Goal: Task Accomplishment & Management: Manage account settings

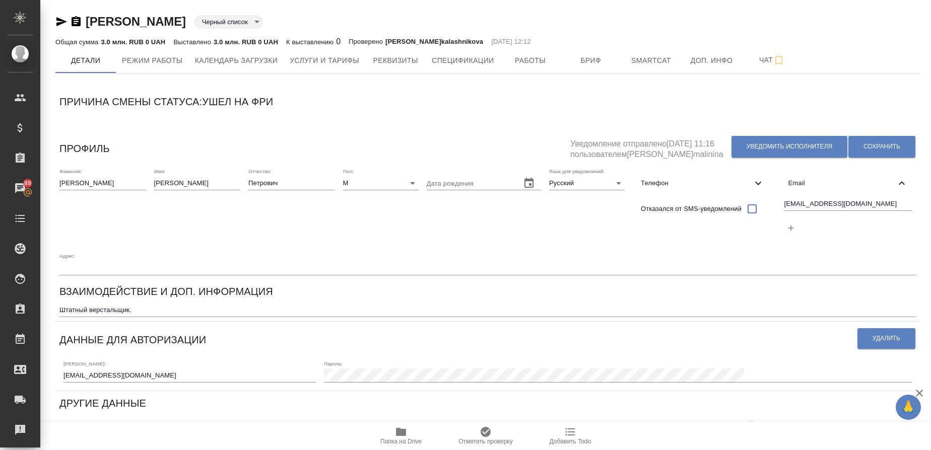
scroll to position [297, 0]
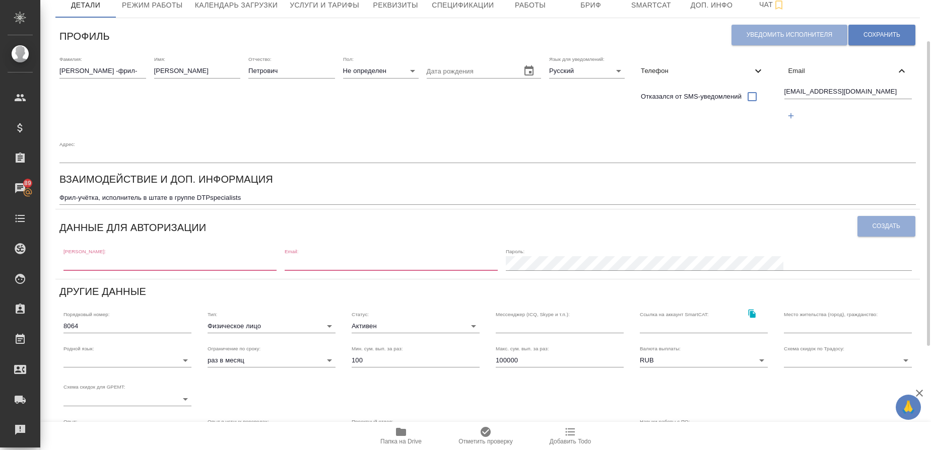
scroll to position [60, 0]
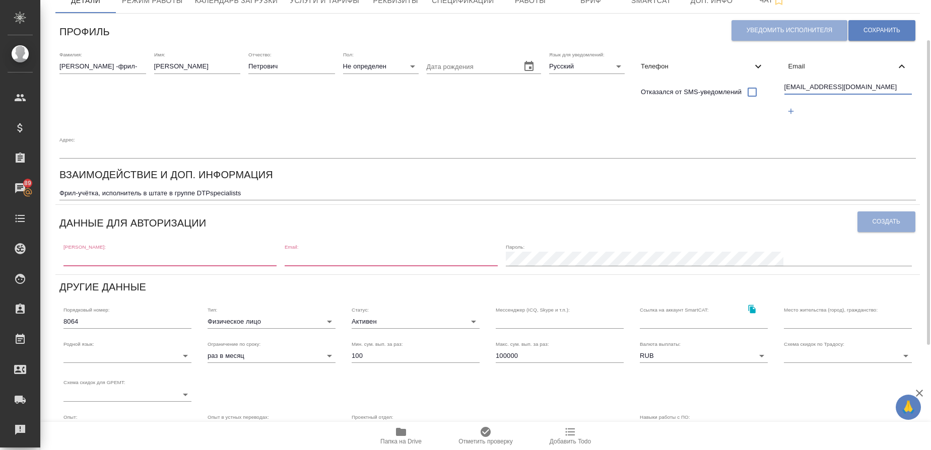
drag, startPoint x: 871, startPoint y: 89, endPoint x: 745, endPoint y: 109, distance: 127.4
click at [745, 109] on div "Фамилия: [PERSON_NAME] -фрил- Имя: [PERSON_NAME] Отчество: [PERSON_NAME]: Не оп…" at bounding box center [487, 104] width 864 height 115
click at [93, 260] on input "text" at bounding box center [169, 259] width 213 height 14
paste input "[EMAIL_ADDRESS][DOMAIN_NAME]"
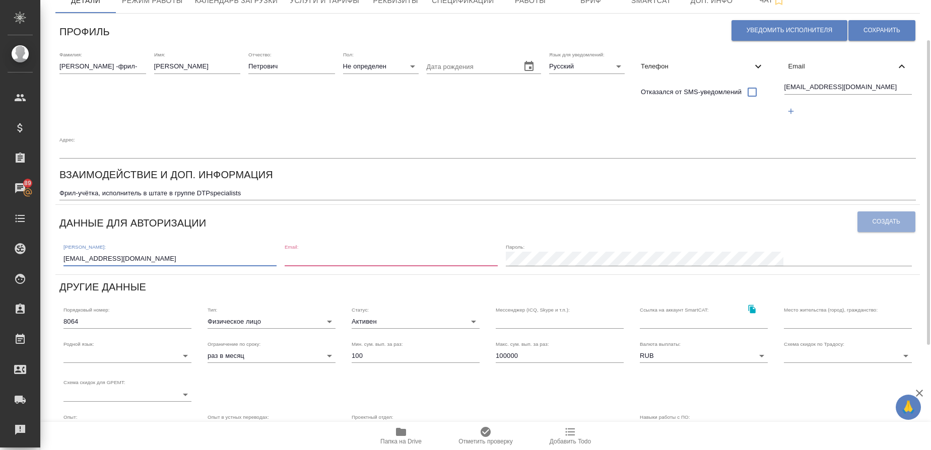
type input "[EMAIL_ADDRESS][DOMAIN_NAME]"
click at [360, 265] on input "email" at bounding box center [391, 259] width 213 height 14
paste input "[EMAIL_ADDRESS][DOMAIN_NAME]"
type input "[EMAIL_ADDRESS][DOMAIN_NAME]"
click at [877, 225] on span "Создать" at bounding box center [886, 222] width 28 height 9
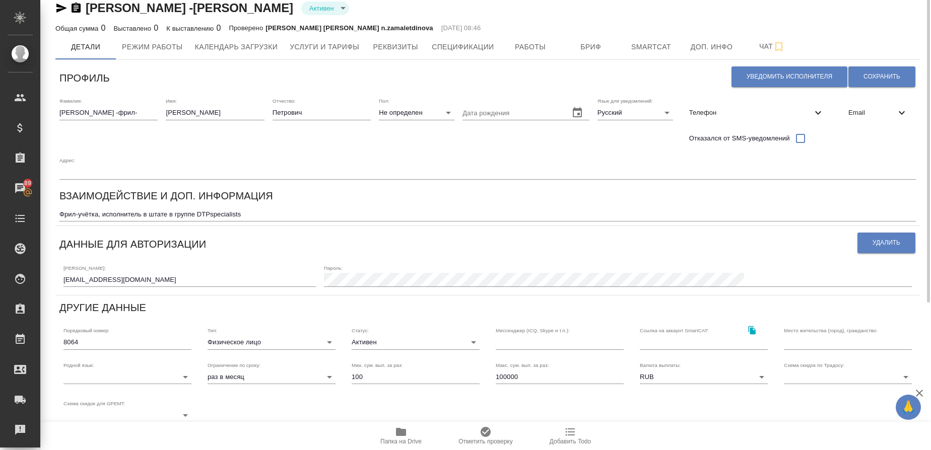
scroll to position [0, 0]
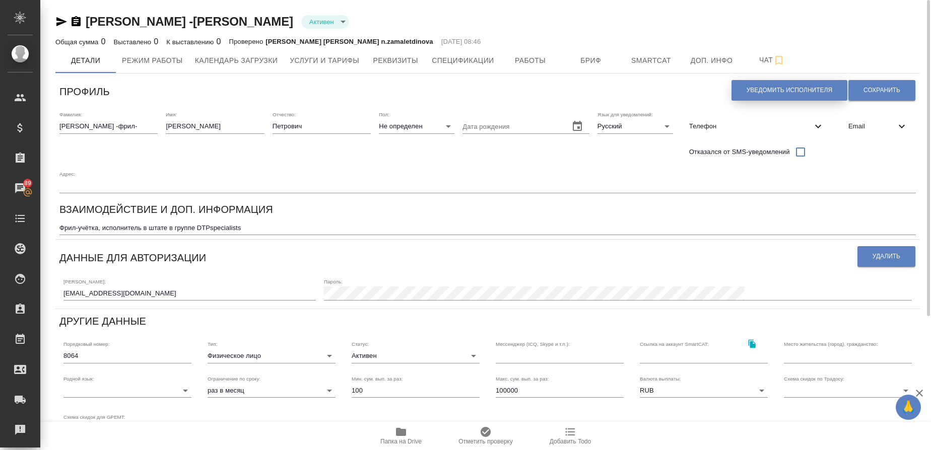
click at [763, 100] on button "Уведомить исполнителя" at bounding box center [789, 90] width 116 height 21
type textarea "Loremi dolo, Sitame ! Consectetura e seddoeius temporincid ut laboreetdol magna…"
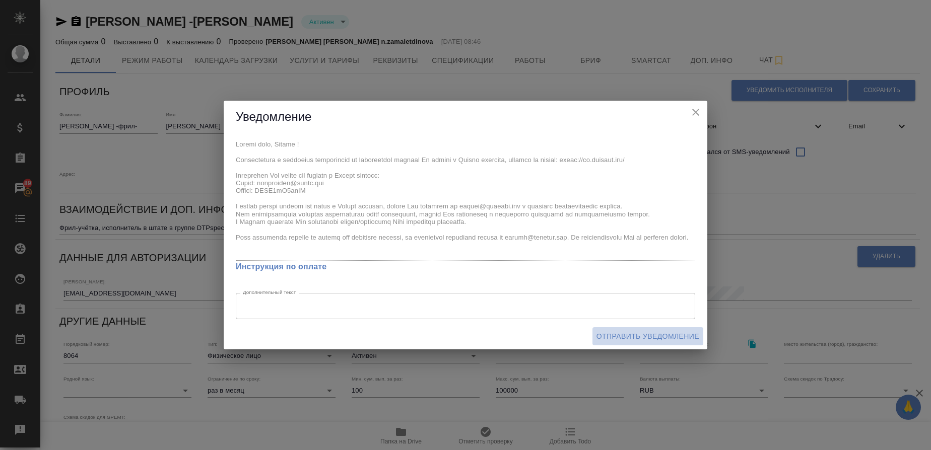
click at [647, 333] on span "Отправить уведомление" at bounding box center [647, 336] width 103 height 13
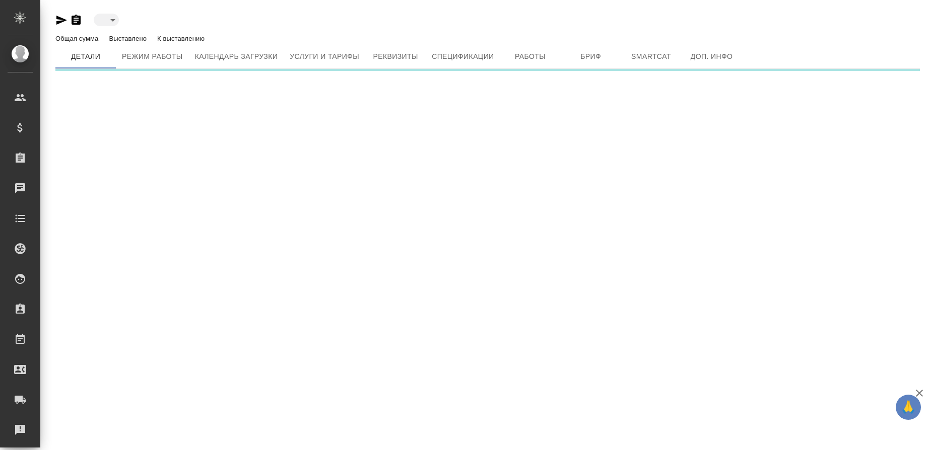
type input "active"
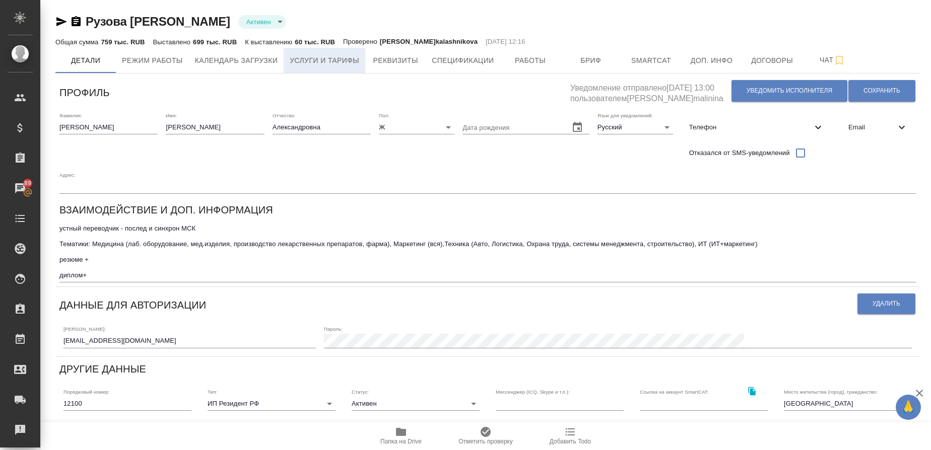
click at [328, 55] on span "Услуги и тарифы" at bounding box center [325, 60] width 70 height 13
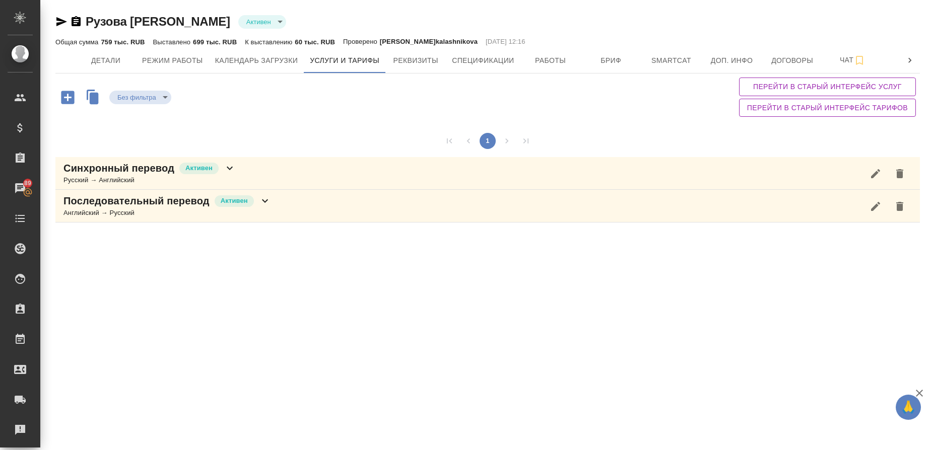
click at [67, 98] on icon "button" at bounding box center [68, 98] width 18 height 18
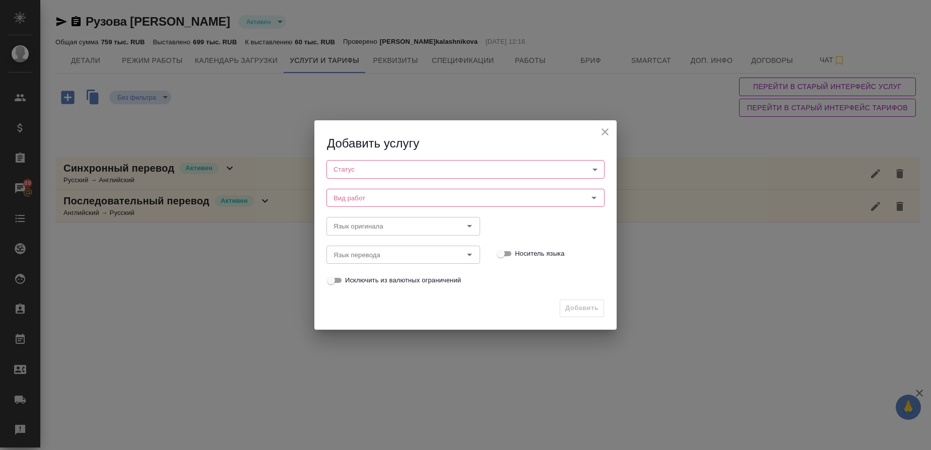
click at [351, 168] on body "🙏 .cls-1 fill:#fff; AWATERA Gusmanova Nailya Клиенты Спецификации Заказы 89 Чат…" at bounding box center [465, 225] width 931 height 450
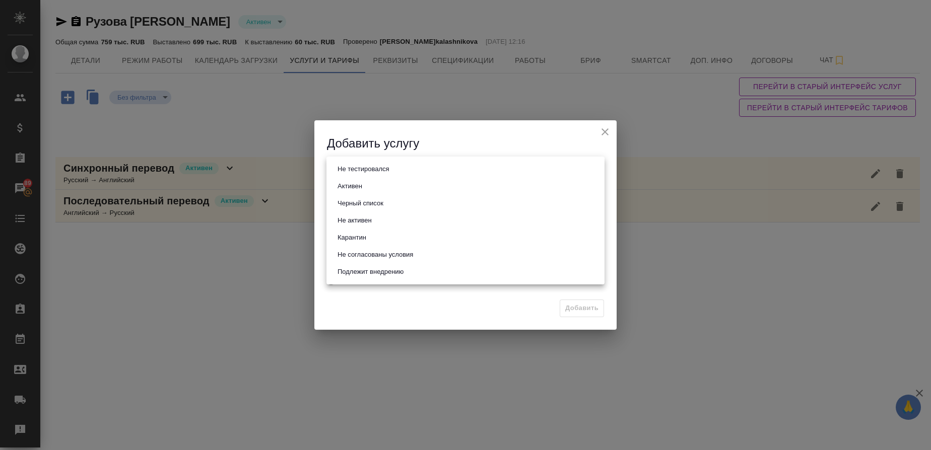
click at [348, 180] on li "Активен" at bounding box center [465, 186] width 278 height 17
type input "active"
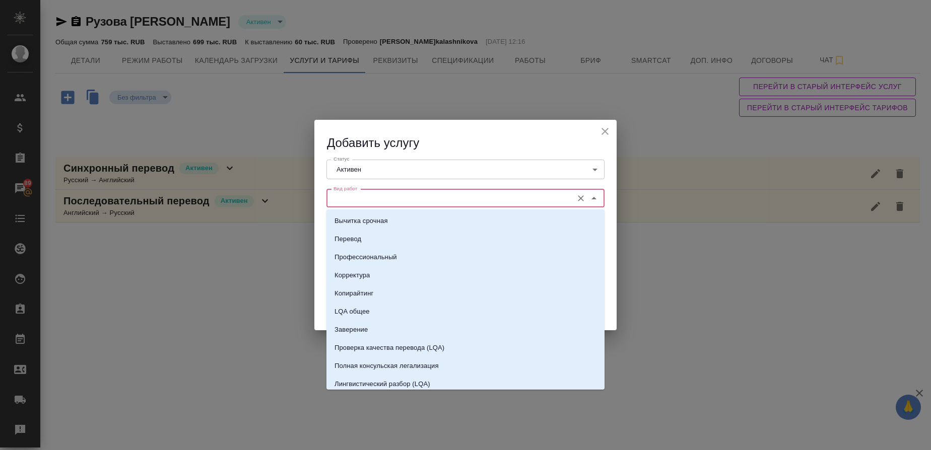
click at [344, 193] on input "Вид работ" at bounding box center [448, 198] width 238 height 12
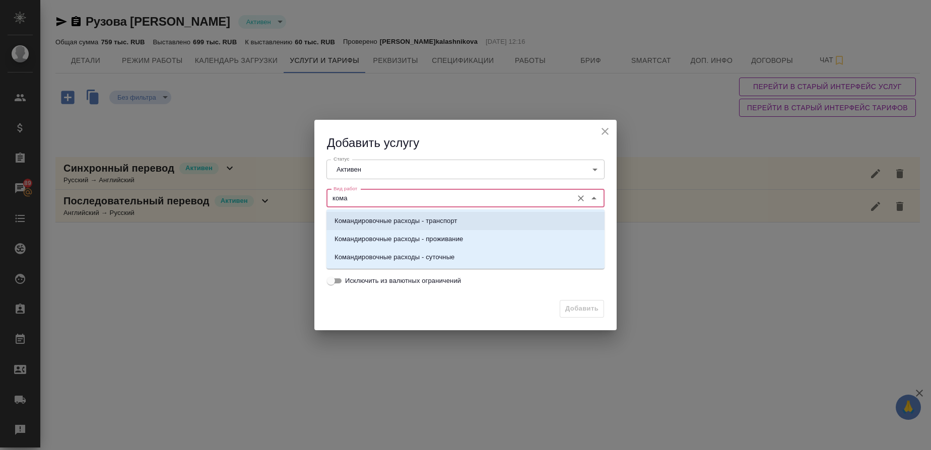
click at [412, 224] on p "Командировочные расходы - транспорт" at bounding box center [395, 221] width 123 height 10
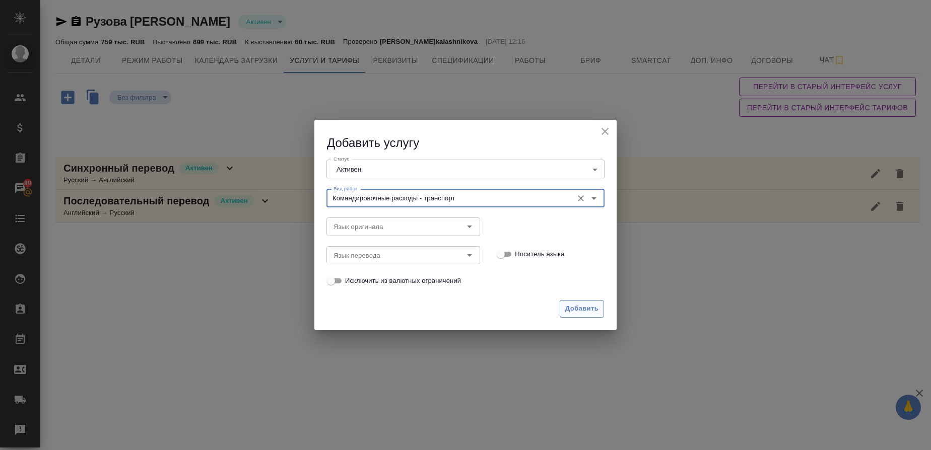
type input "Командировочные расходы - транспорт"
click at [571, 308] on span "Добавить" at bounding box center [581, 309] width 33 height 12
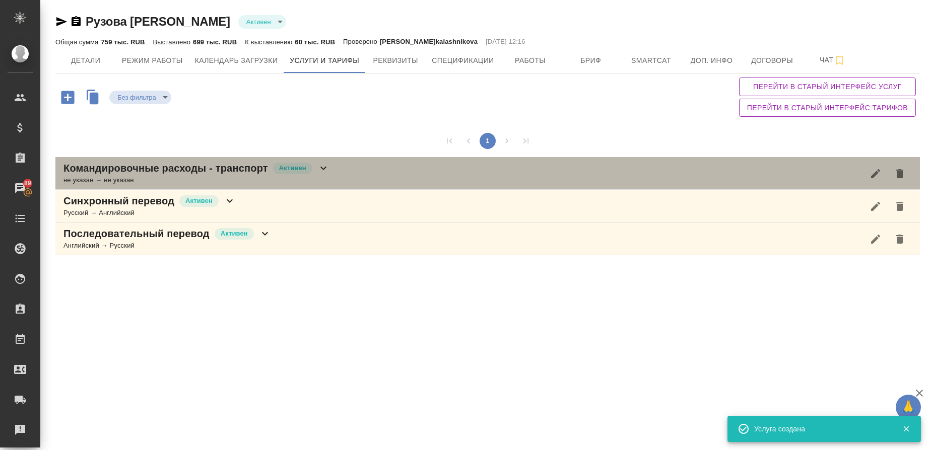
click at [129, 176] on div "не указан → не указан" at bounding box center [196, 180] width 266 height 10
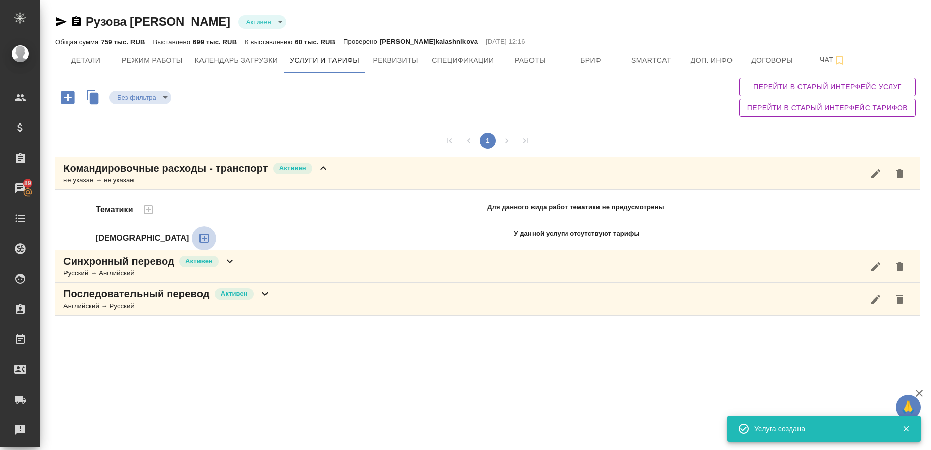
click at [198, 239] on icon "button" at bounding box center [204, 238] width 12 height 12
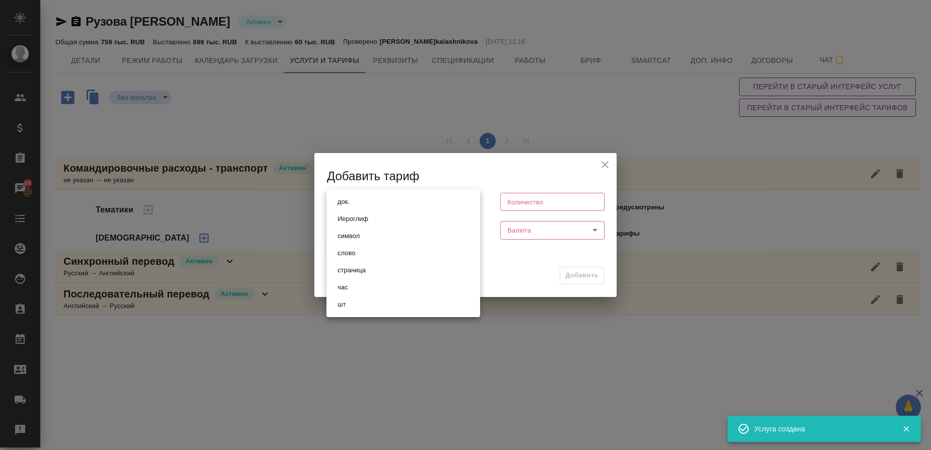
click at [345, 207] on body "🙏 .cls-1 fill:#fff; AWATERA Gusmanova Nailya Клиенты Спецификации Заказы 89 Чат…" at bounding box center [465, 225] width 931 height 450
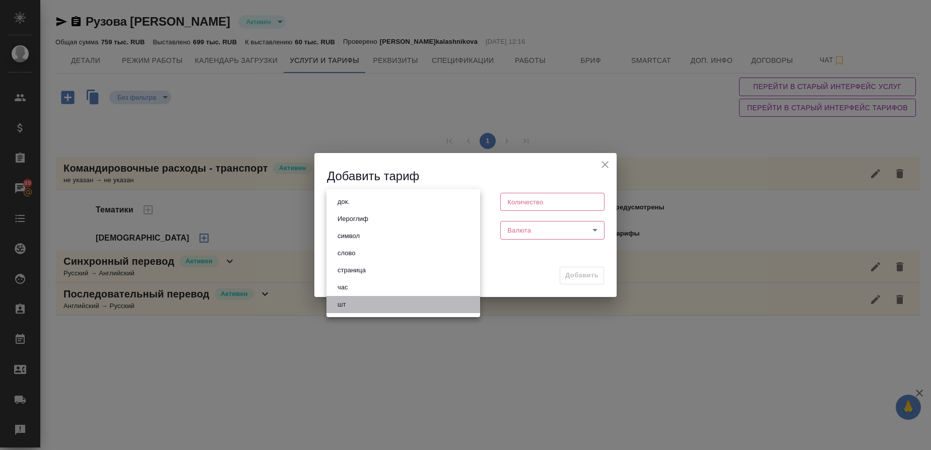
click at [348, 307] on button "шт" at bounding box center [341, 304] width 14 height 11
type input "5a8b1489cc6b4906c91bfdc1"
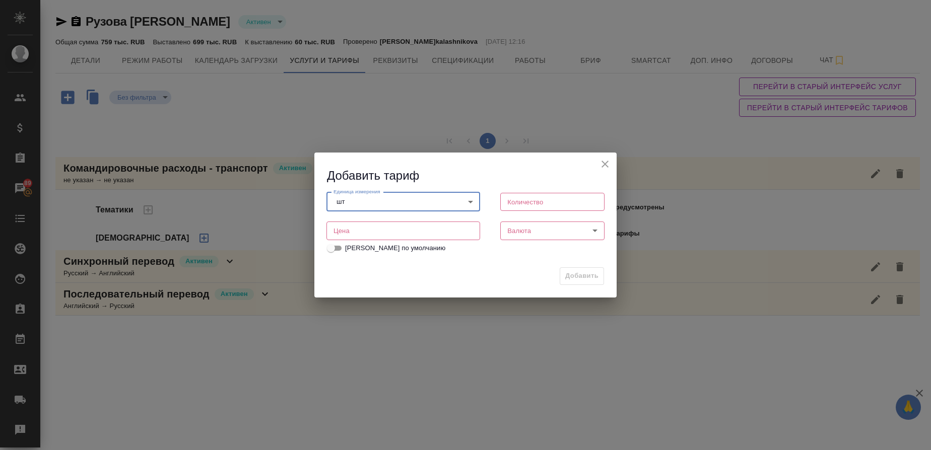
click at [524, 200] on input "number" at bounding box center [552, 202] width 104 height 18
type input "1"
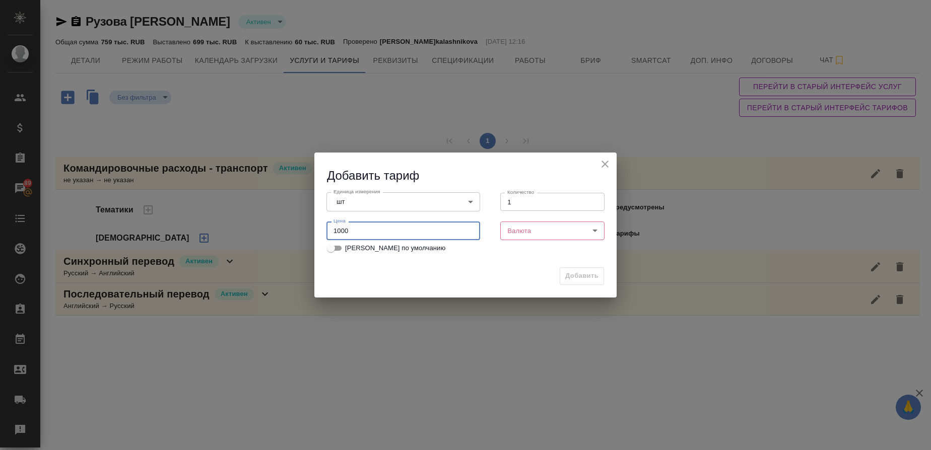
type input "1000"
click at [521, 227] on body "🙏 .cls-1 fill:#fff; AWATERA Gusmanova Nailya Клиенты Спецификации Заказы 89 Чат…" at bounding box center [465, 225] width 931 height 450
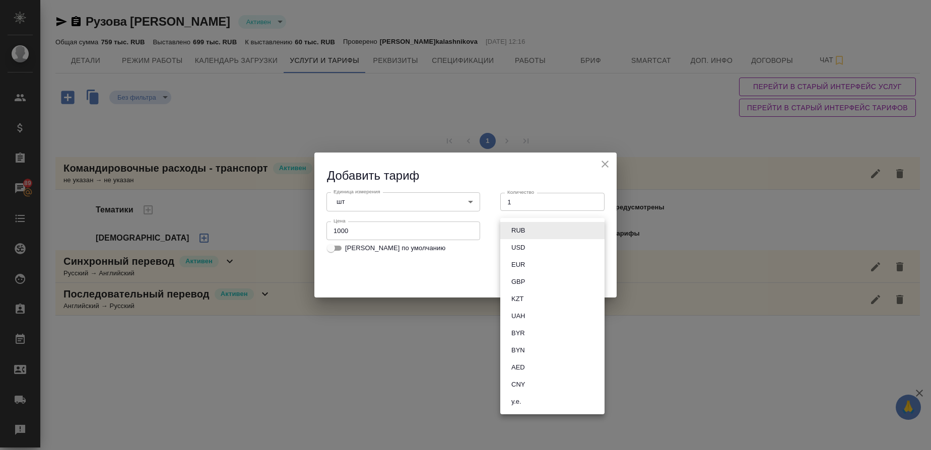
click at [521, 227] on button "RUB" at bounding box center [518, 230] width 20 height 11
type input "RUB"
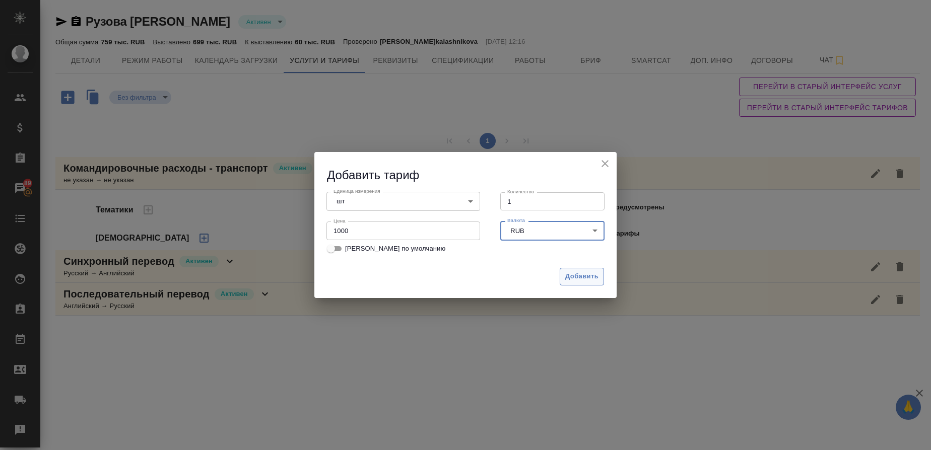
click at [576, 275] on span "Добавить" at bounding box center [581, 277] width 33 height 12
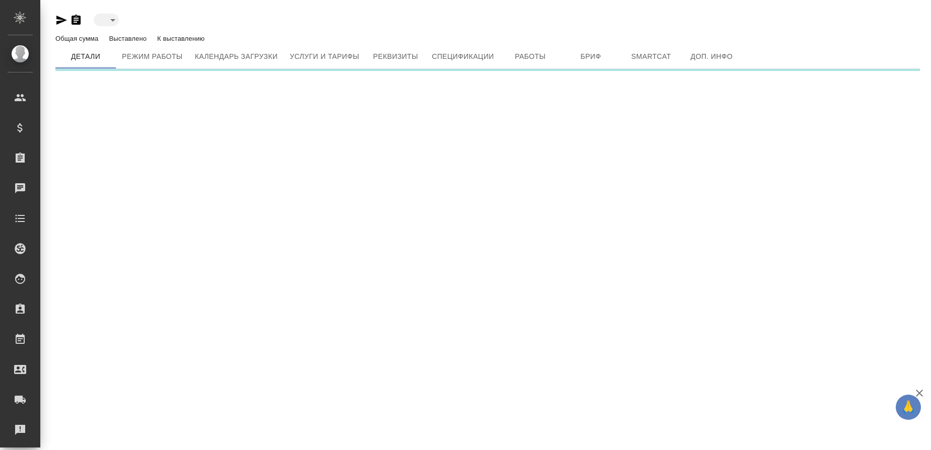
type input "active"
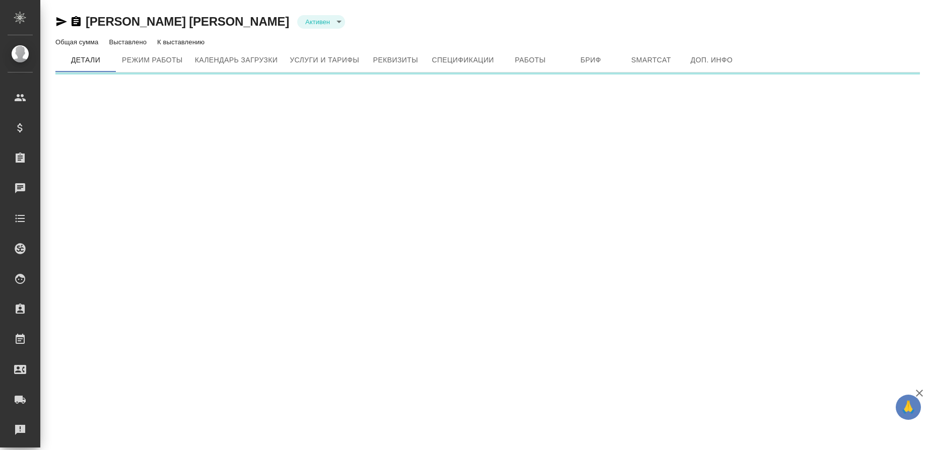
click at [325, 56] on span "Услуги и тарифы" at bounding box center [325, 60] width 70 height 13
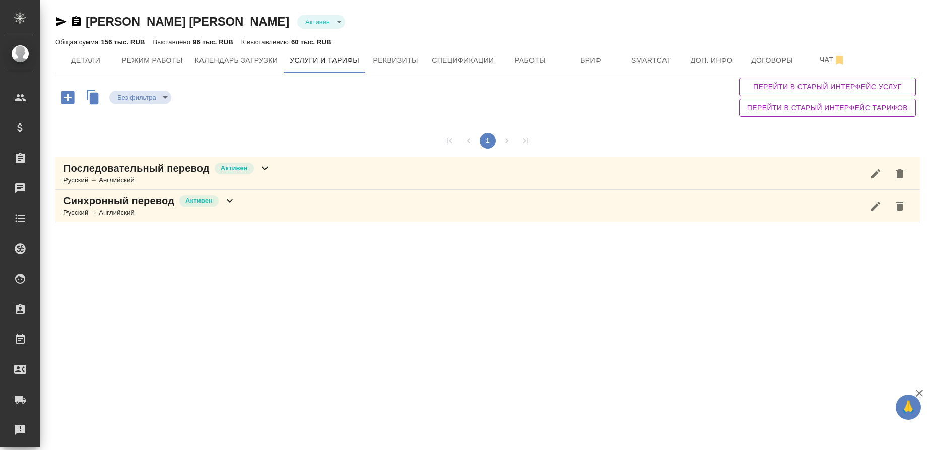
click at [69, 100] on icon "button" at bounding box center [67, 97] width 13 height 13
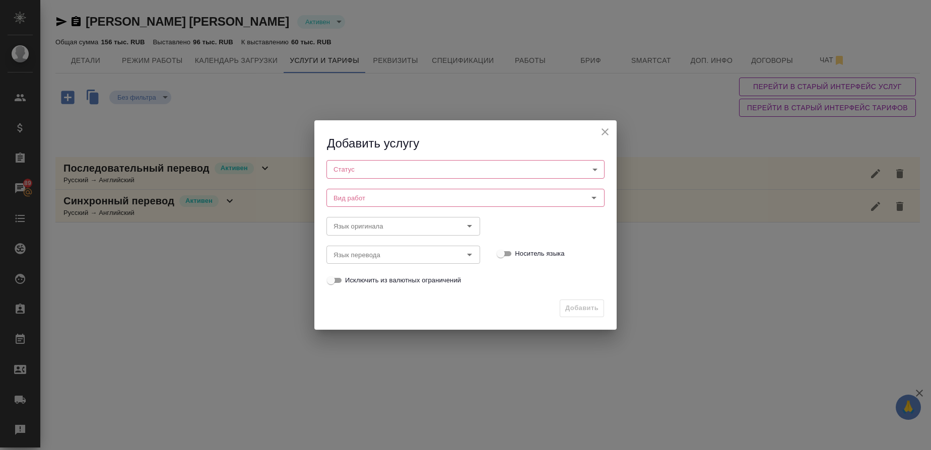
click at [351, 173] on body "🙏 .cls-1 fill:#fff; AWATERA Gusmanova Nailya Клиенты Спецификации Заказы 89 Чат…" at bounding box center [465, 225] width 931 height 450
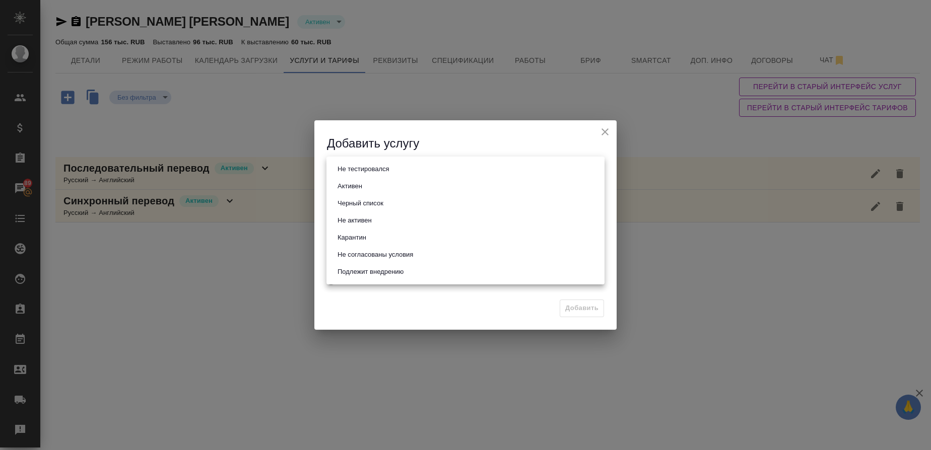
click at [346, 186] on button "Активен" at bounding box center [349, 186] width 31 height 11
type input "active"
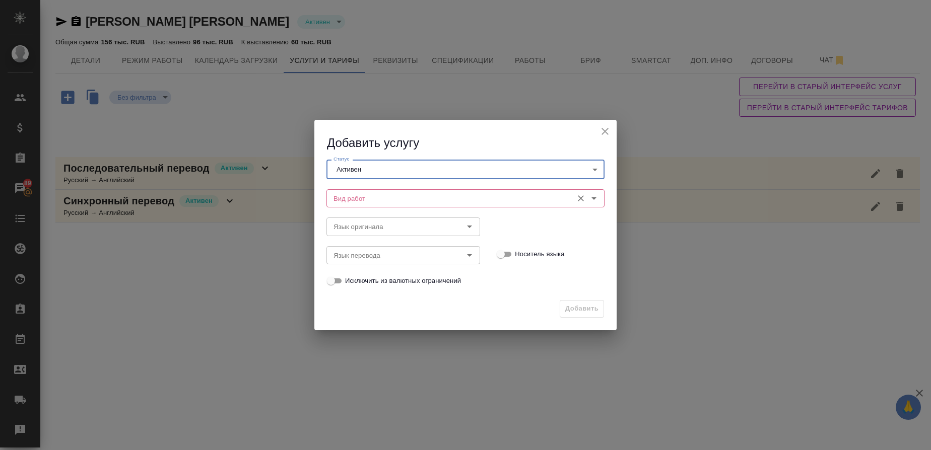
click at [340, 198] on input "Вид работ" at bounding box center [448, 198] width 238 height 12
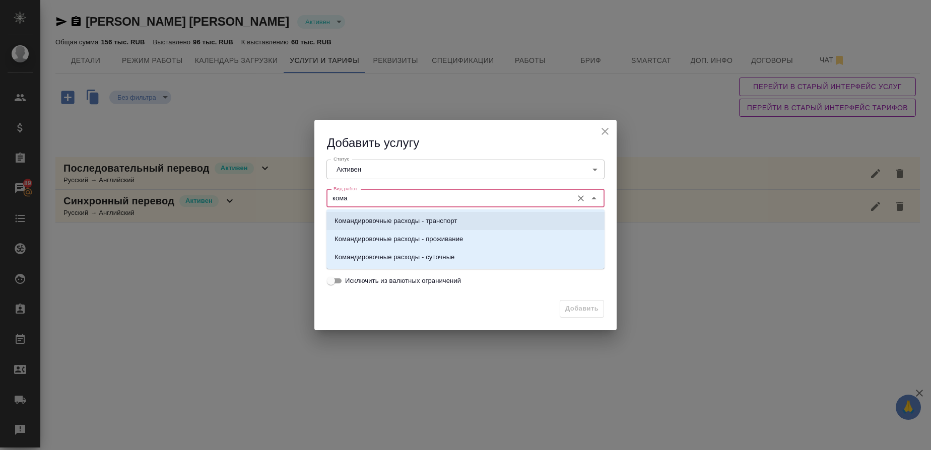
click at [372, 221] on p "Командировочные расходы - транспорт" at bounding box center [395, 221] width 123 height 10
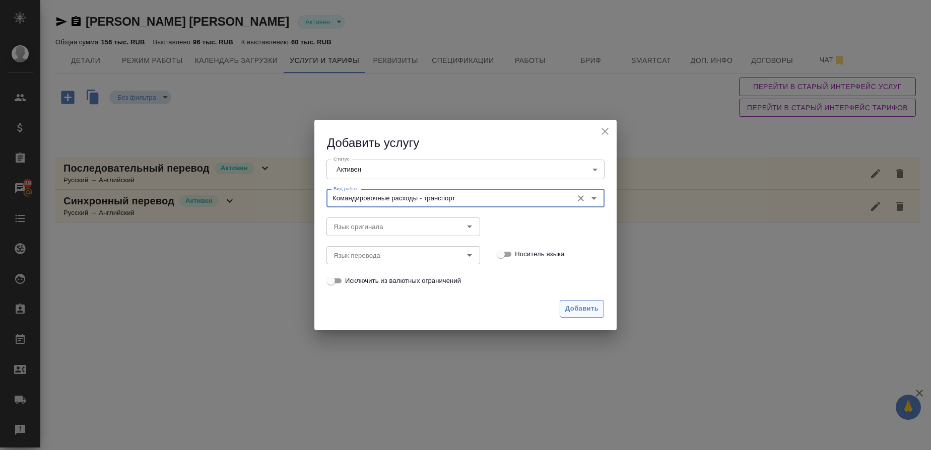
type input "Командировочные расходы - транспорт"
click at [581, 304] on span "Добавить" at bounding box center [581, 309] width 33 height 12
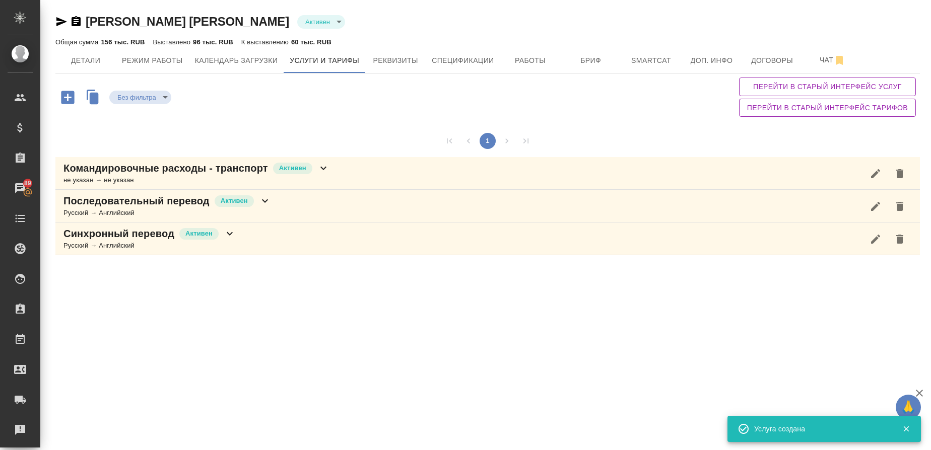
drag, startPoint x: 264, startPoint y: 195, endPoint x: 135, endPoint y: 174, distance: 130.8
click at [135, 174] on div ".cls-1 fill:#fff; AWATERA Gusmanova Nailya Клиенты Спецификации Заказы 89 Чаты …" at bounding box center [465, 225] width 931 height 450
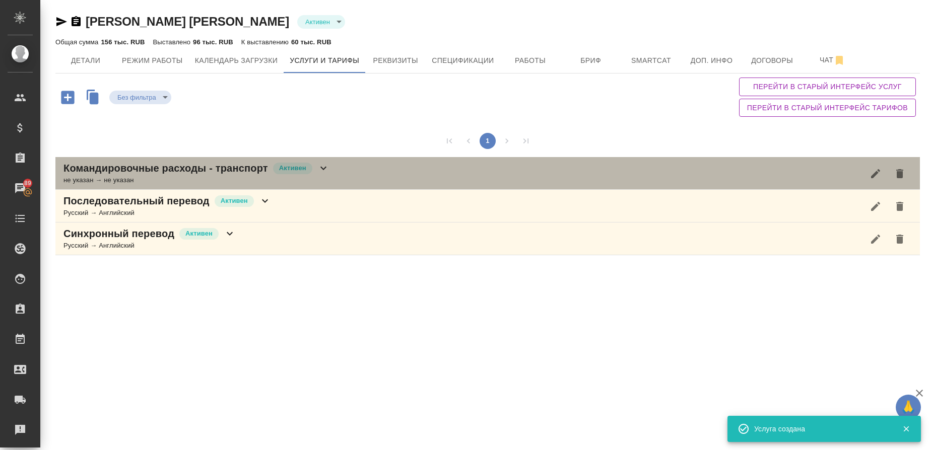
click at [135, 174] on p "Командировочные расходы - транспорт" at bounding box center [165, 168] width 204 height 14
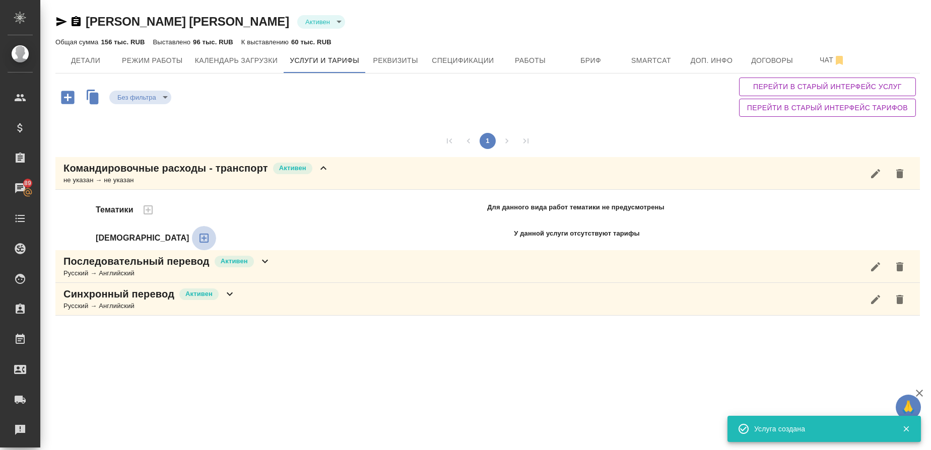
click at [198, 236] on icon "button" at bounding box center [204, 238] width 12 height 12
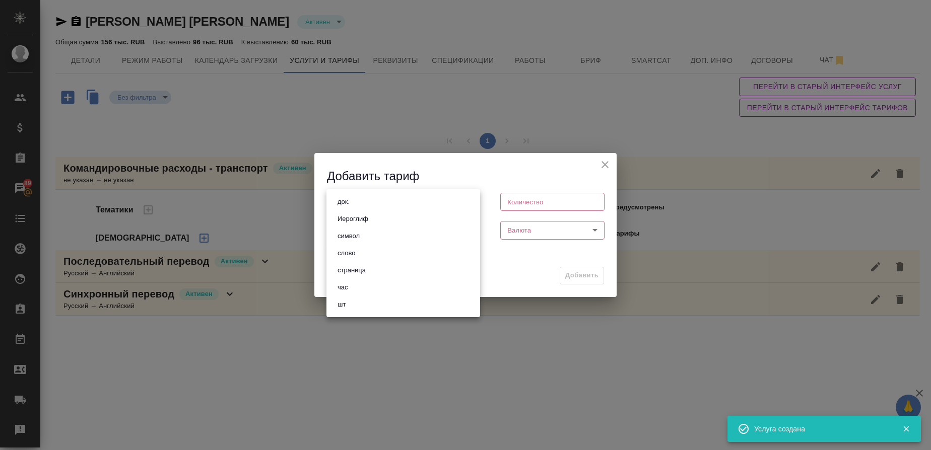
click at [348, 209] on body "🙏 .cls-1 fill:#fff; AWATERA Gusmanova Nailya Клиенты Спецификации Заказы 89 Чат…" at bounding box center [465, 225] width 931 height 450
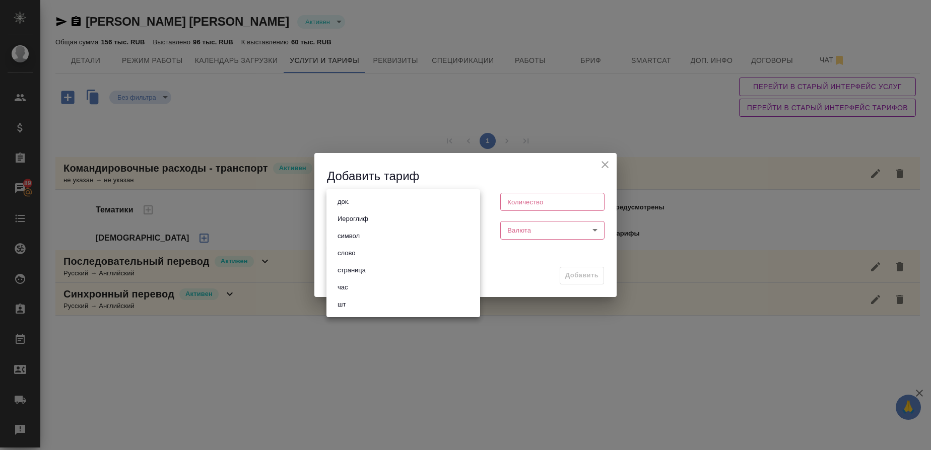
click at [347, 303] on button "шт" at bounding box center [341, 304] width 14 height 11
type input "5a8b1489cc6b4906c91bfdc1"
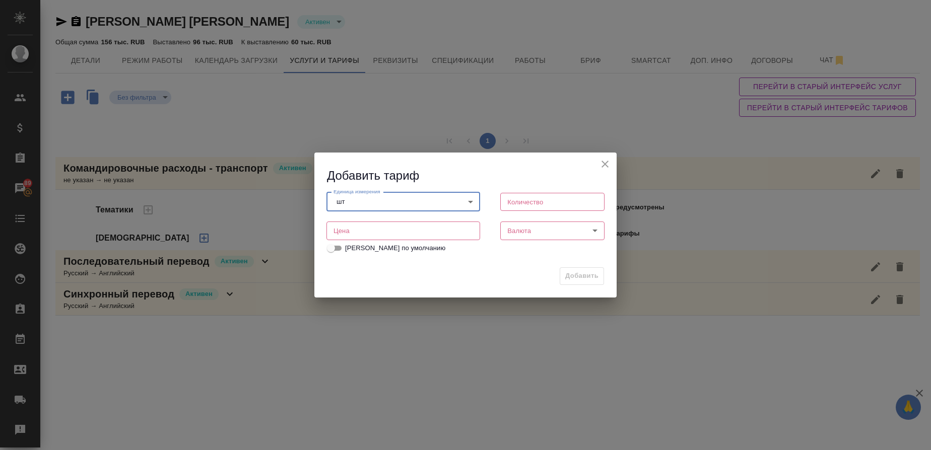
click at [522, 203] on input "number" at bounding box center [552, 202] width 104 height 18
type input "1"
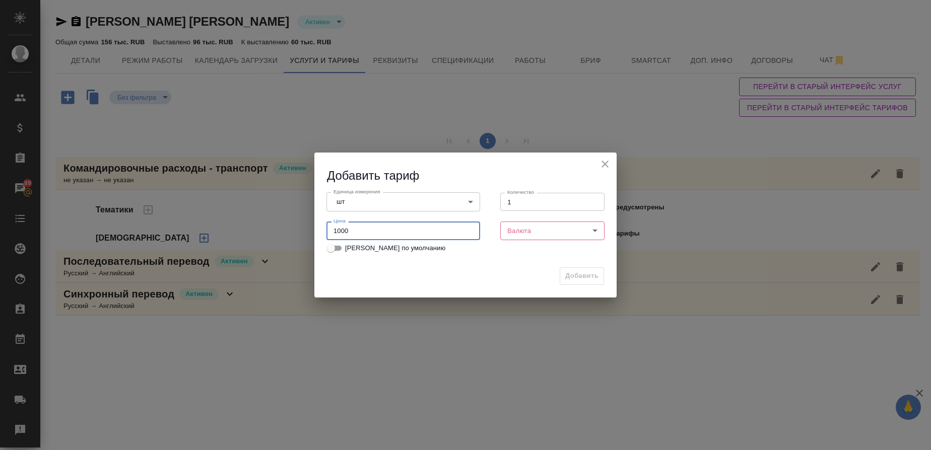
type input "1000"
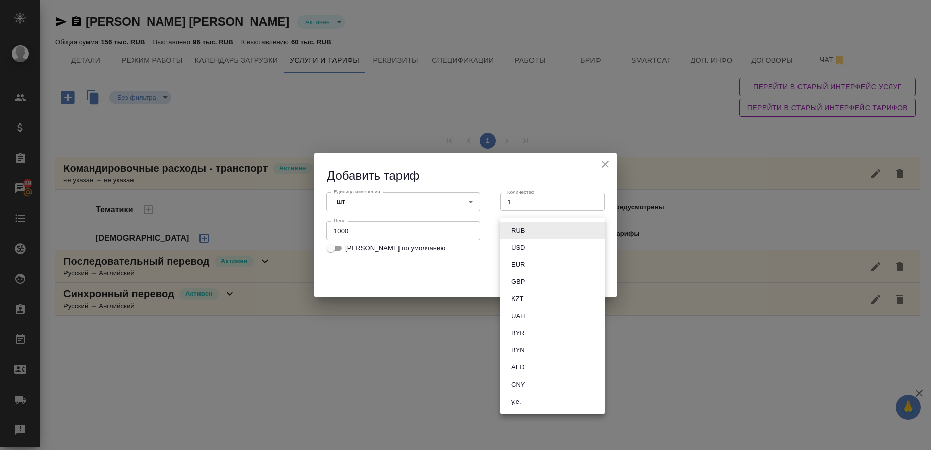
click at [548, 231] on body "🙏 .cls-1 fill:#fff; AWATERA Gusmanova Nailya Клиенты Спецификации Заказы 89 Чат…" at bounding box center [465, 225] width 931 height 450
click at [529, 228] on li "RUB" at bounding box center [552, 230] width 104 height 17
type input "RUB"
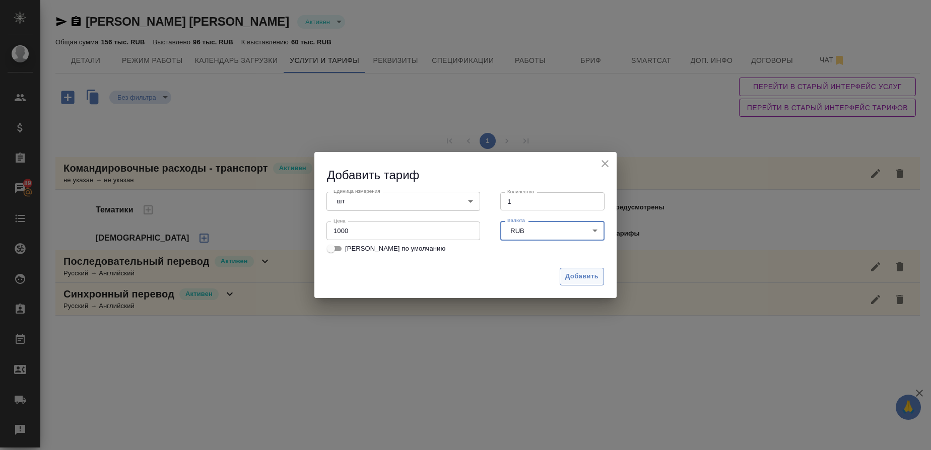
click at [574, 273] on span "Добавить" at bounding box center [581, 277] width 33 height 12
